Goal: Task Accomplishment & Management: Complete application form

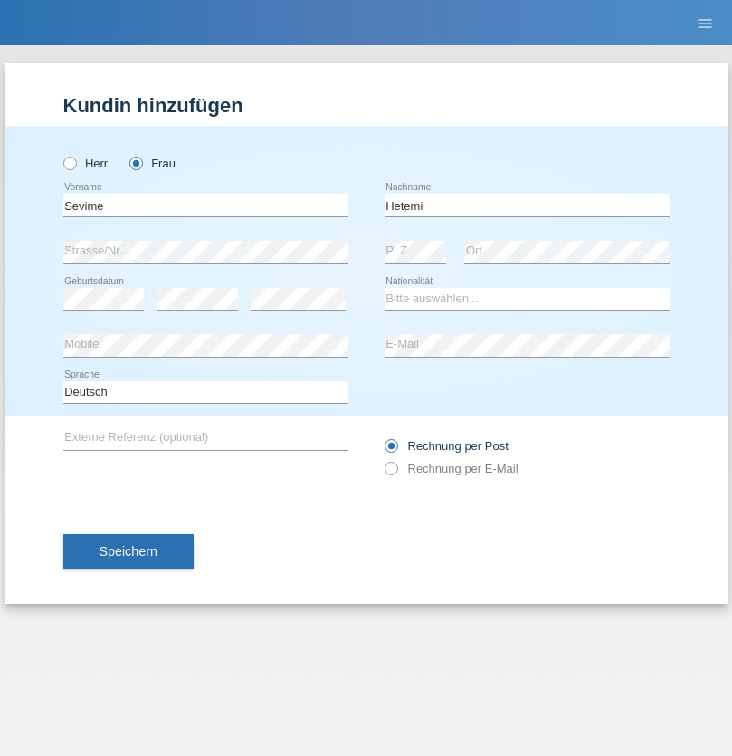
type input "Hetemi"
select select "RS"
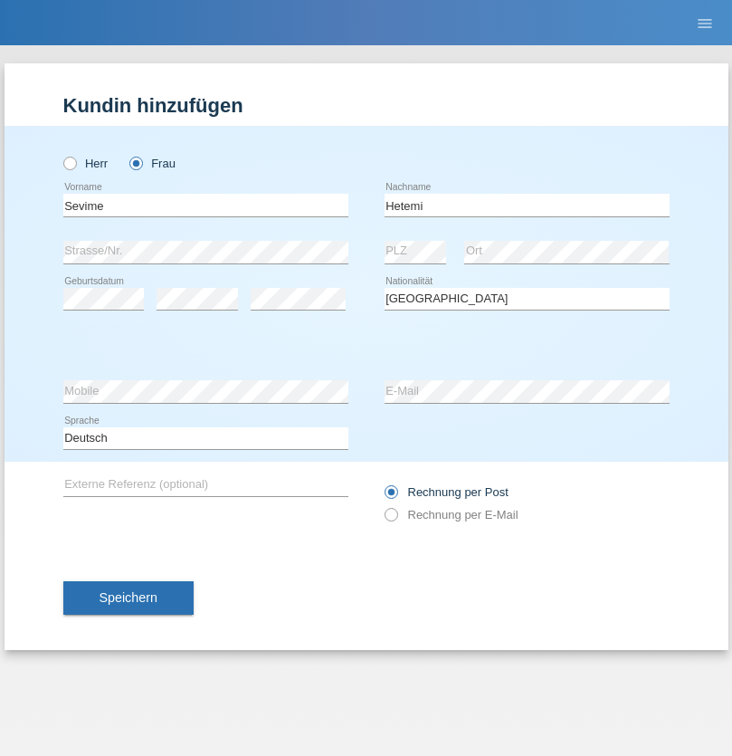
select select "C"
select select "14"
select select "12"
select select "2019"
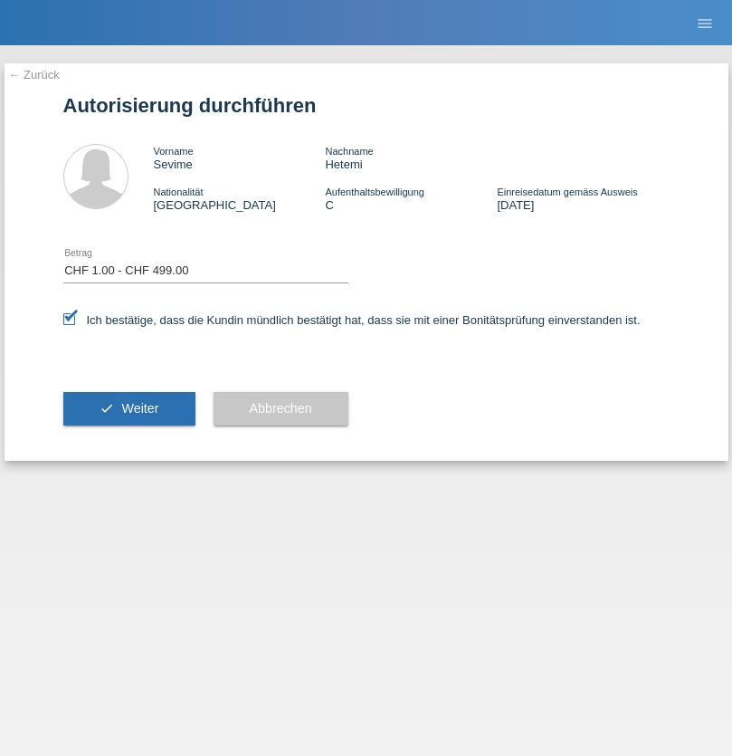
select select "1"
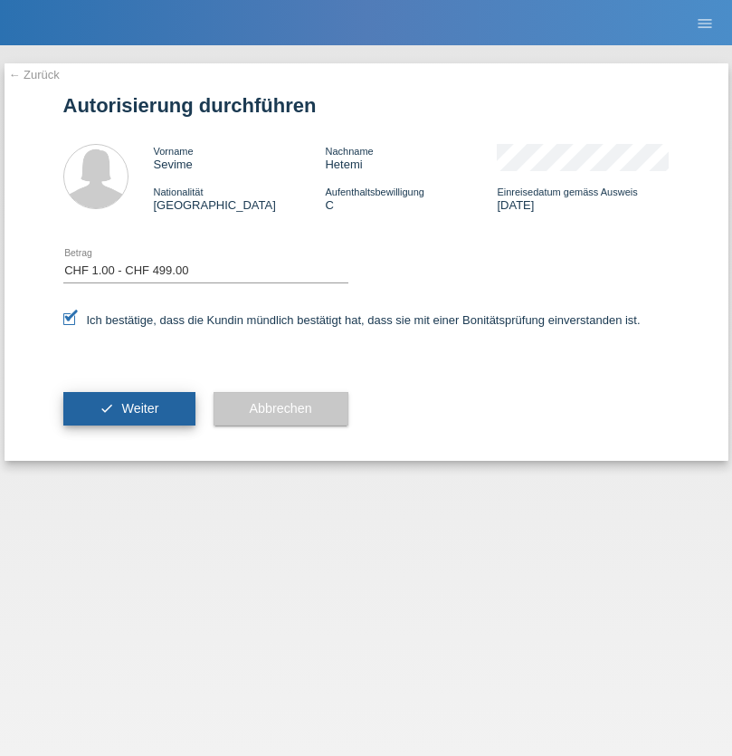
click at [129, 408] on span "Weiter" at bounding box center [139, 408] width 37 height 14
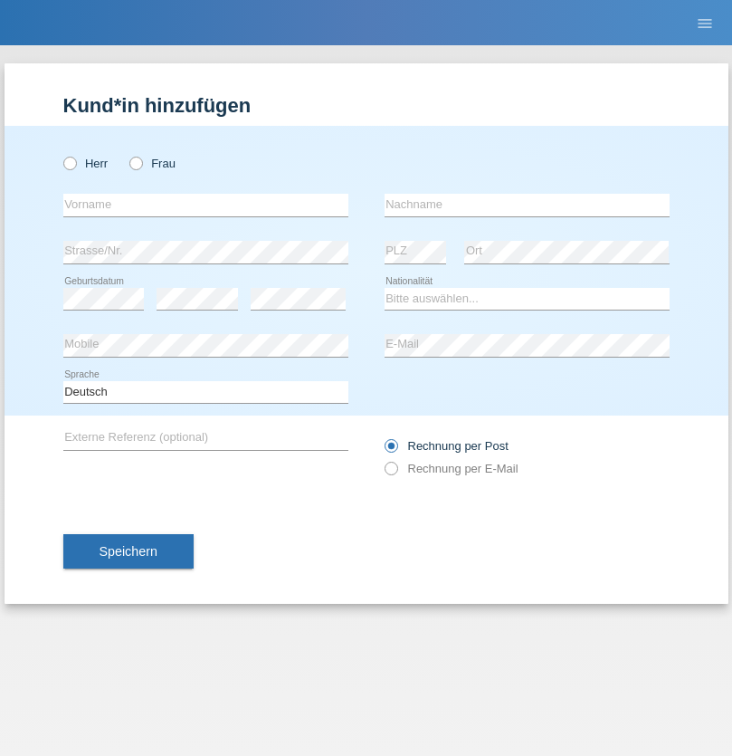
radio input "true"
click at [206, 205] on input "text" at bounding box center [205, 205] width 285 height 23
type input "Jasminka"
click at [527, 205] on input "text" at bounding box center [527, 205] width 285 height 23
type input "Muric"
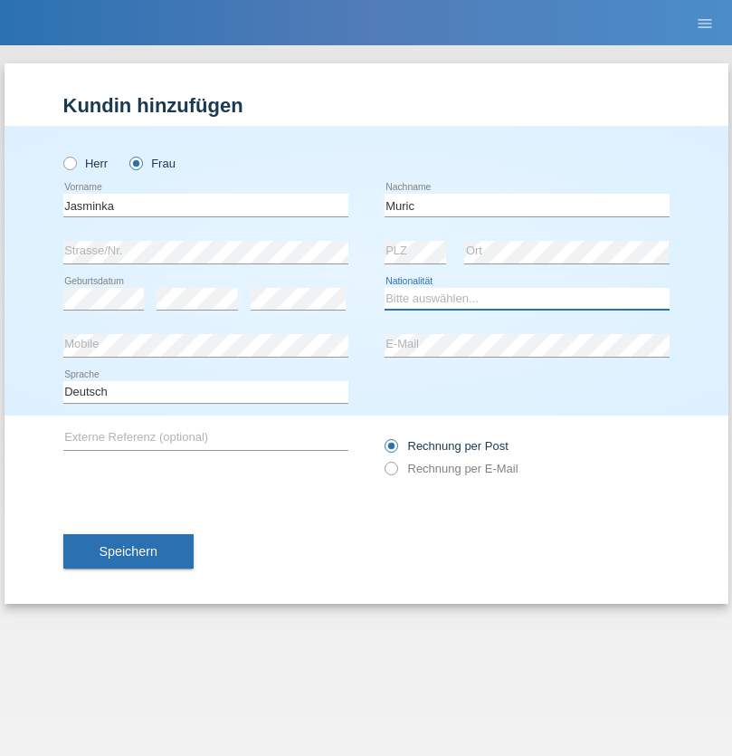
select select "CH"
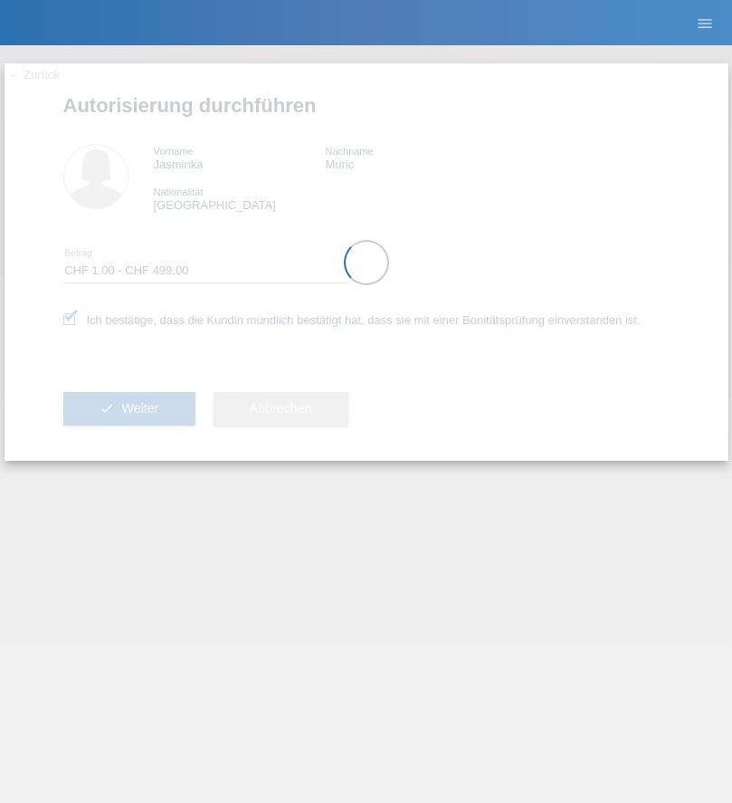
select select "1"
